Goal: Information Seeking & Learning: Learn about a topic

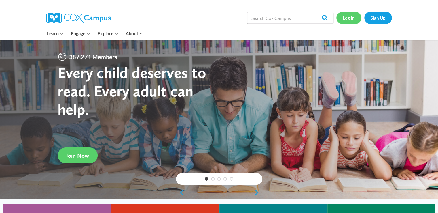
drag, startPoint x: 347, startPoint y: 15, endPoint x: 346, endPoint y: 12, distance: 3.0
click at [346, 12] on link "Log In" at bounding box center [349, 18] width 25 height 12
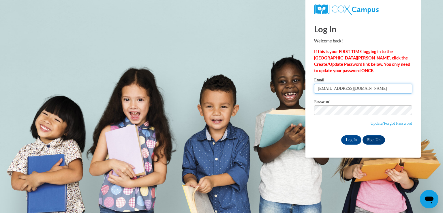
click at [327, 91] on input "eringer@shelteringarmsforkids.com" at bounding box center [363, 89] width 98 height 10
type input "jdyer@shelteringarmsforkids.com"
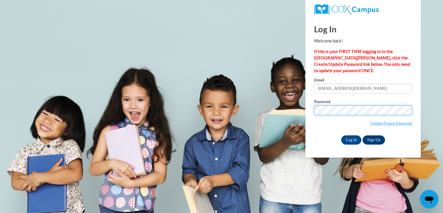
click at [341, 135] on input "Log In" at bounding box center [351, 139] width 20 height 9
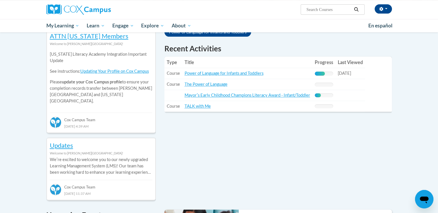
scroll to position [197, 0]
click at [224, 75] on link "Power of Language for Infants and Toddlers" at bounding box center [224, 73] width 79 height 5
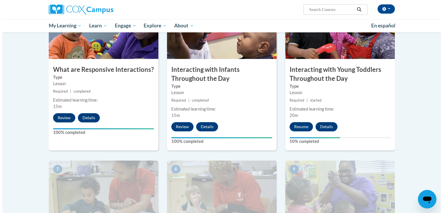
scroll to position [308, 0]
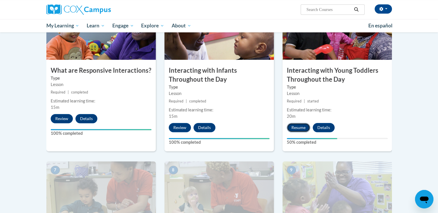
click at [295, 123] on button "Resume" at bounding box center [298, 127] width 23 height 9
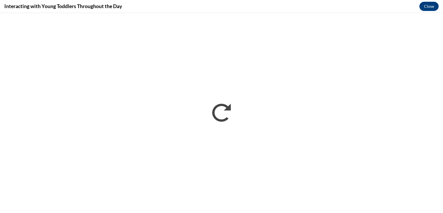
scroll to position [0, 0]
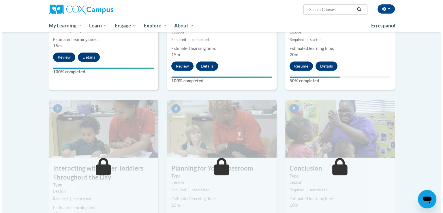
scroll to position [339, 0]
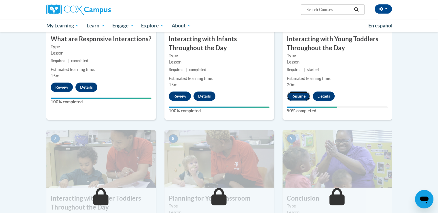
click at [300, 91] on button "Resume" at bounding box center [298, 95] width 23 height 9
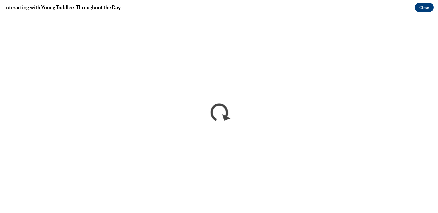
scroll to position [0, 0]
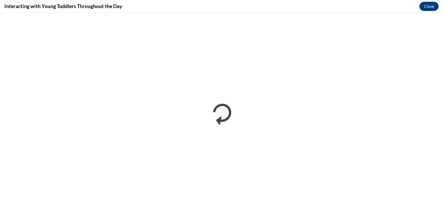
click at [407, 4] on div "Interacting with Young Toddlers Throughout the Day Close" at bounding box center [221, 6] width 443 height 13
click at [428, 7] on button "Close" at bounding box center [428, 6] width 19 height 9
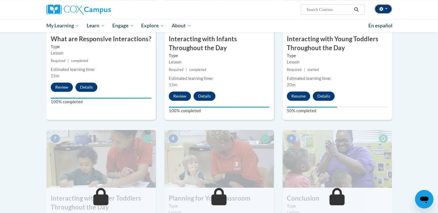
click at [383, 13] on button "button" at bounding box center [383, 8] width 17 height 9
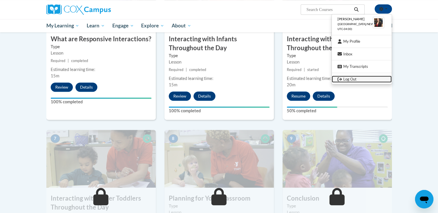
click at [357, 78] on link "Log Out" at bounding box center [362, 79] width 60 height 7
